Goal: Information Seeking & Learning: Learn about a topic

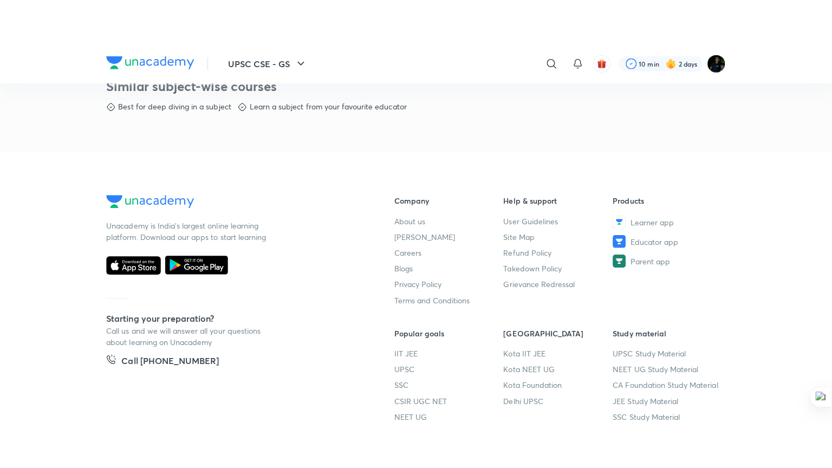
scroll to position [560, 0]
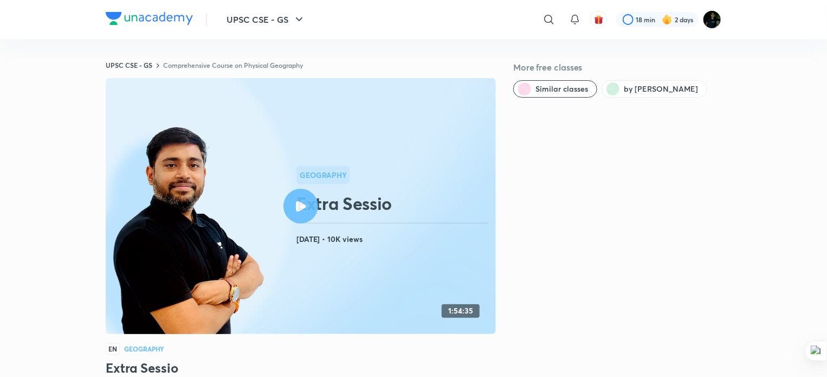
scroll to position [652, 0]
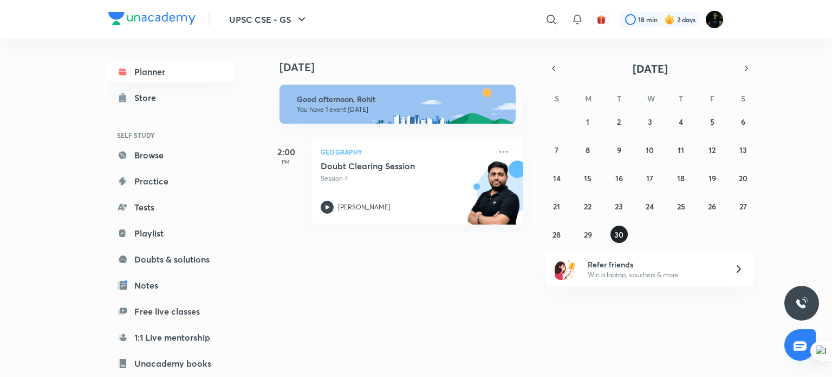
click at [619, 231] on abbr "30" at bounding box center [618, 234] width 9 height 10
click at [586, 232] on abbr "29" at bounding box center [588, 234] width 8 height 10
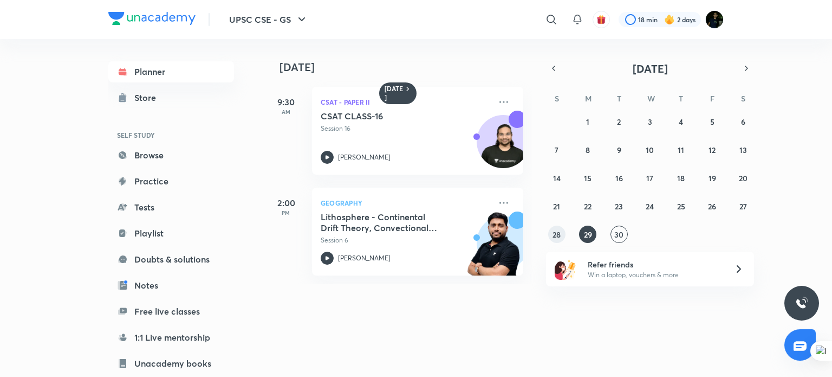
click at [558, 236] on abbr "28" at bounding box center [557, 234] width 8 height 10
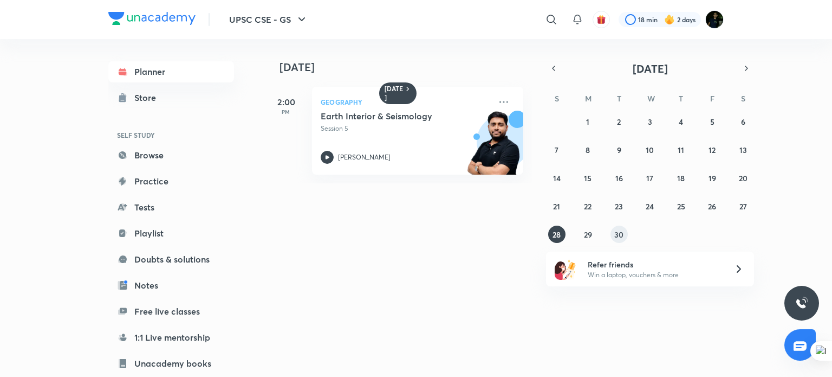
click at [620, 238] on abbr "30" at bounding box center [618, 234] width 9 height 10
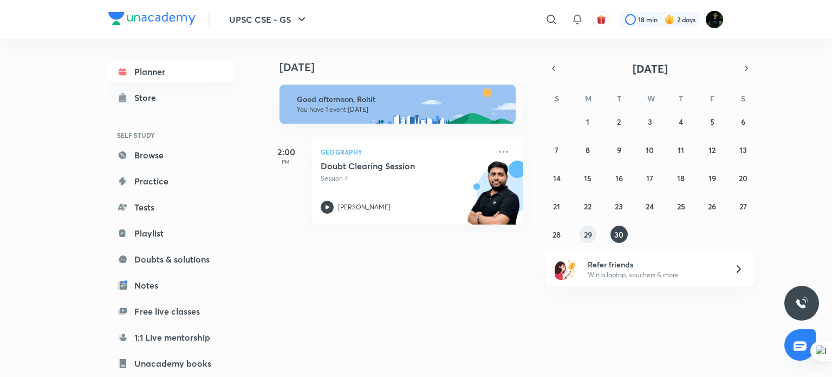
click at [588, 234] on abbr "29" at bounding box center [588, 234] width 8 height 10
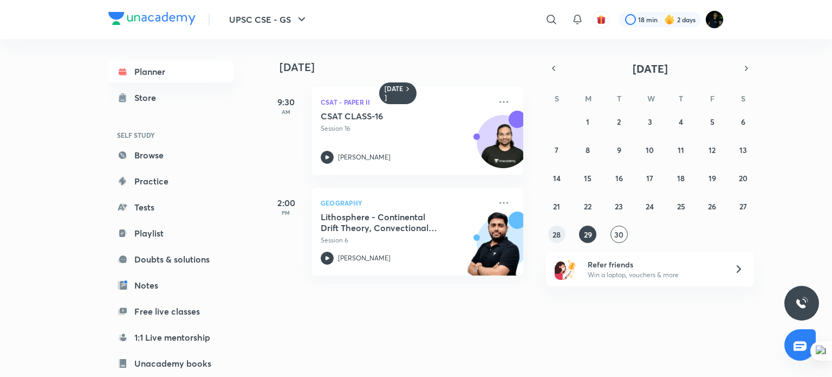
click at [562, 234] on button "28" at bounding box center [556, 233] width 17 height 17
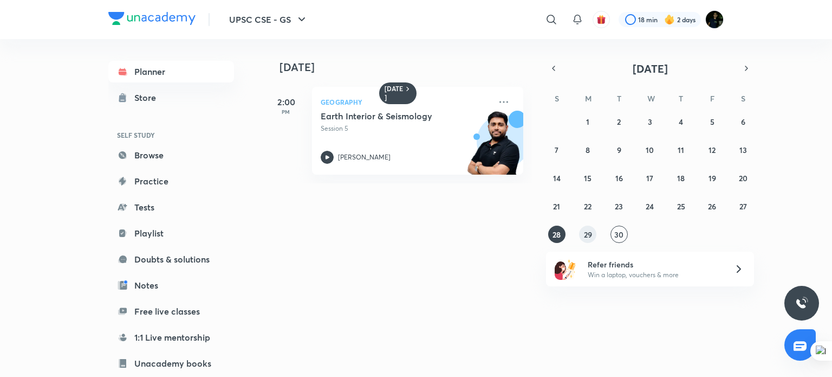
click at [588, 234] on abbr "29" at bounding box center [588, 234] width 8 height 10
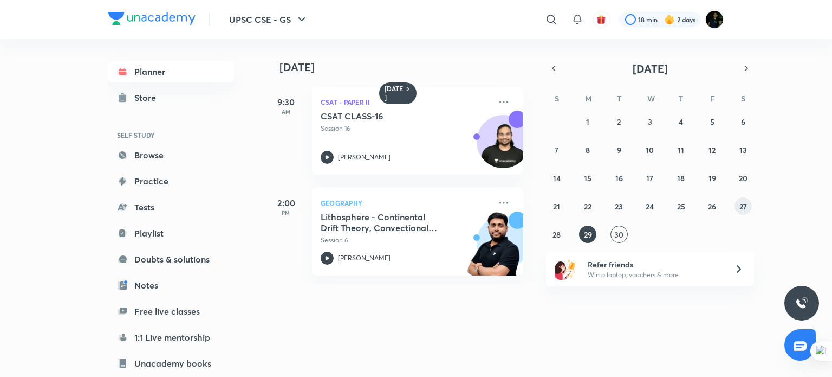
click at [746, 203] on abbr "27" at bounding box center [744, 206] width 8 height 10
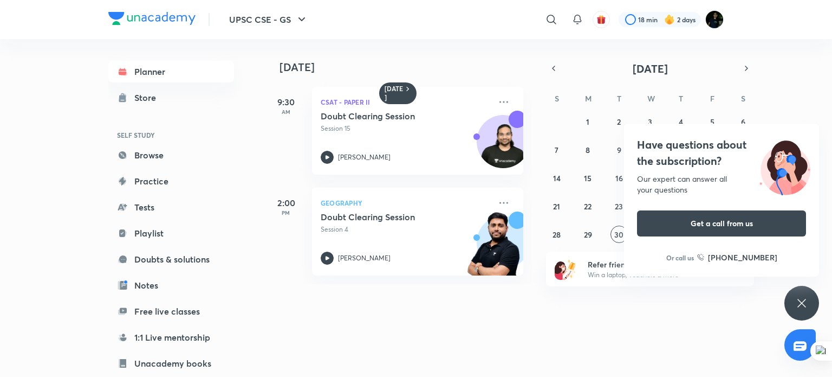
click at [707, 210] on div "Have questions about the subscription? Our expert can answer all your questions…" at bounding box center [721, 200] width 195 height 153
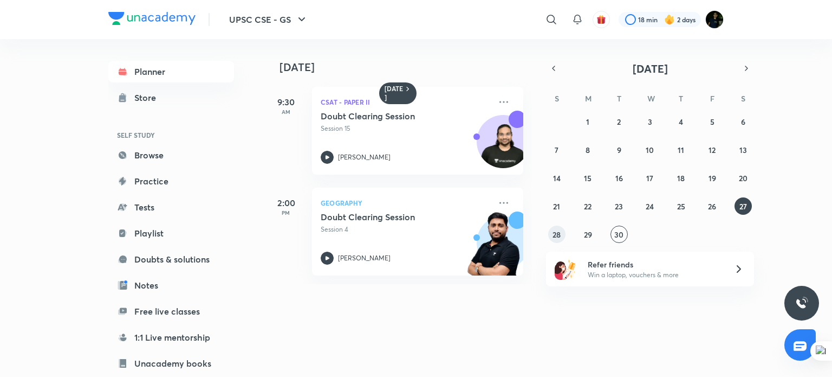
click at [560, 238] on abbr "28" at bounding box center [557, 234] width 8 height 10
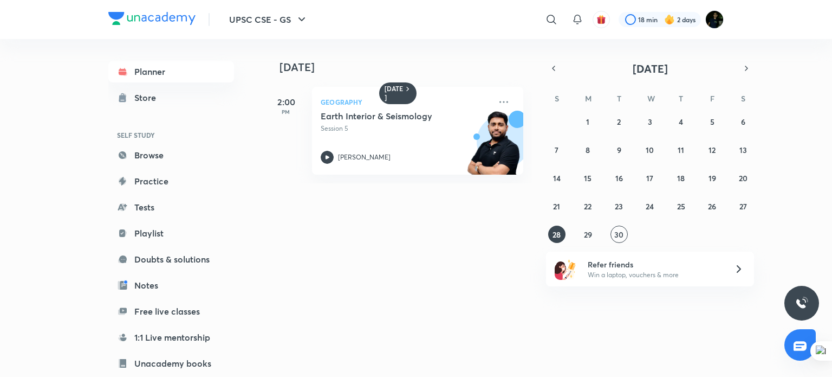
click at [575, 236] on div "31 1 2 3 4 5 6 7 8 9 10 11 12 13 14 15 16 17 18 19 20 21 22 23 24 25 26 27 28 2…" at bounding box center [650, 178] width 208 height 130
click at [597, 231] on div "31 1 2 3 4 5 6 7 8 9 10 11 12 13 14 15 16 17 18 19 20 21 22 23 24 25 26 27 28 2…" at bounding box center [650, 178] width 208 height 130
click at [591, 231] on abbr "29" at bounding box center [588, 234] width 8 height 10
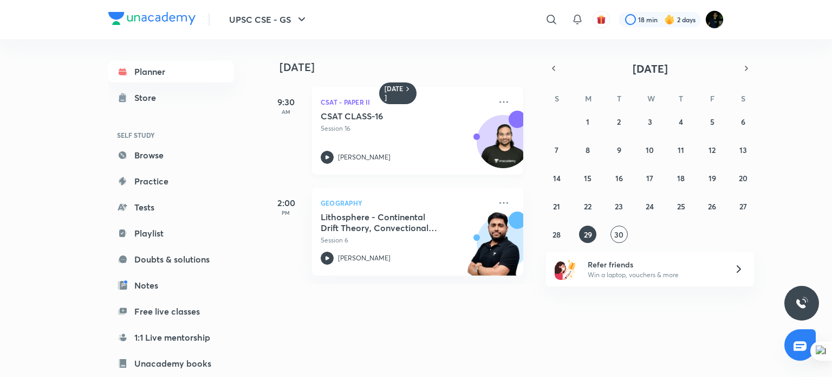
click at [459, 139] on div "CSAT CLASS-16 Session 16 Madhukar Kotawe" at bounding box center [406, 137] width 170 height 53
